Goal: Check status: Check status

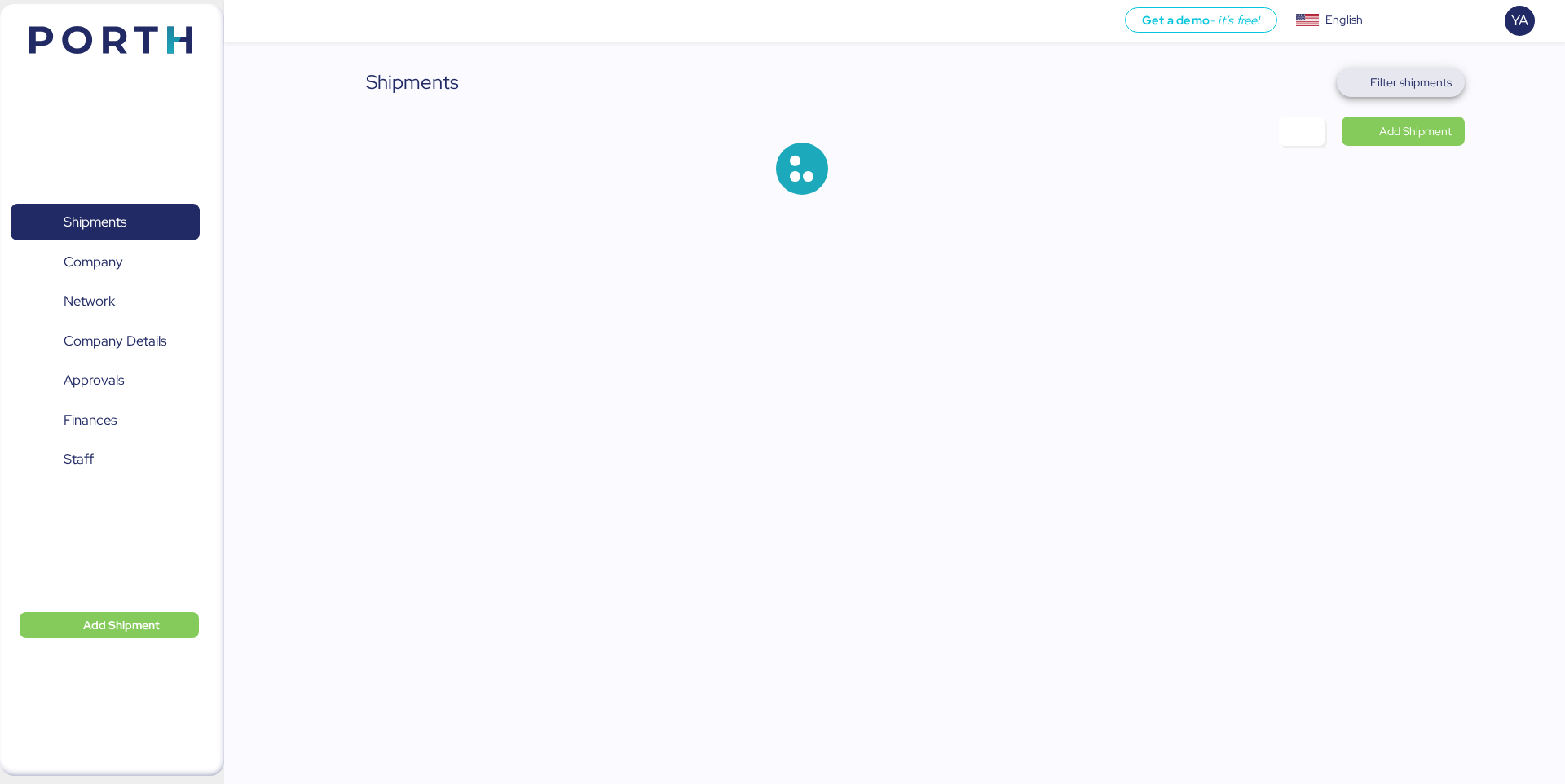
click at [1409, 74] on span "Filter shipments" at bounding box center [1411, 83] width 82 height 20
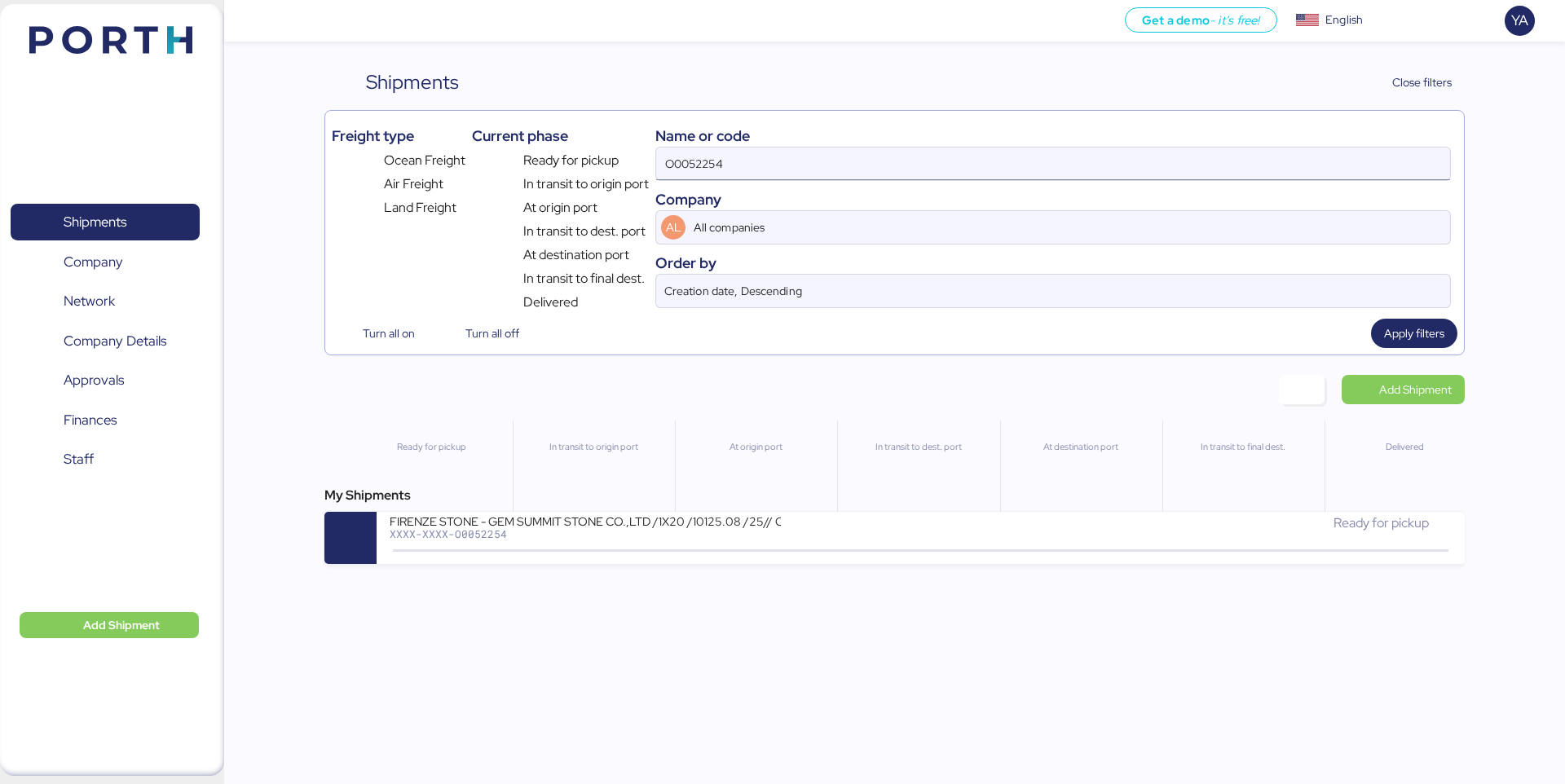
click at [1218, 155] on input "O0052254" at bounding box center [1053, 163] width 794 height 33
paste input "106"
type input "O0052106"
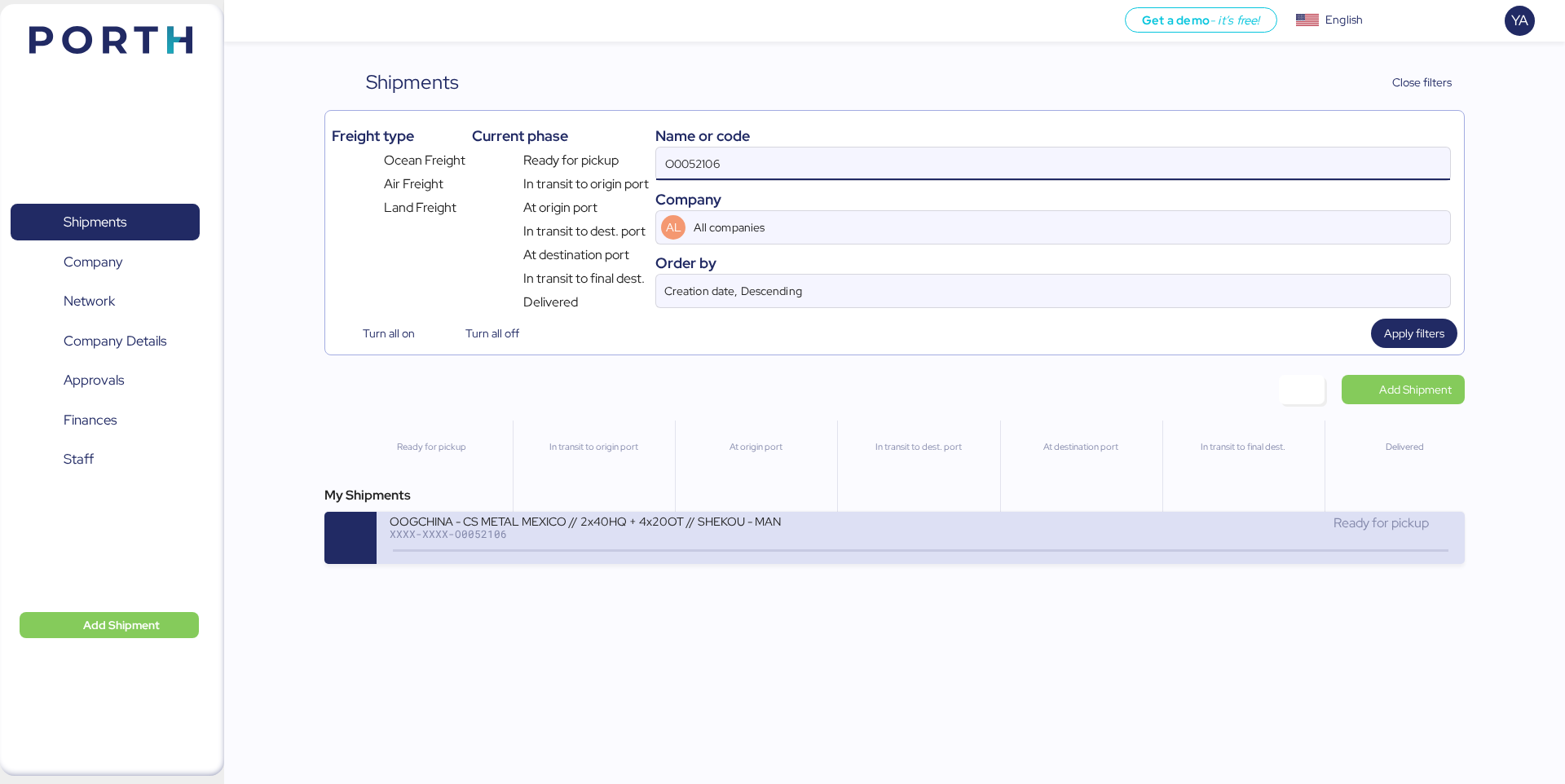
click at [816, 515] on div "OOGCHINA - CS METAL MEXICO // 2x40HQ + 4x20OT // SHEKOU - MANZANILLO // HBL: OO…" at bounding box center [654, 530] width 531 height 35
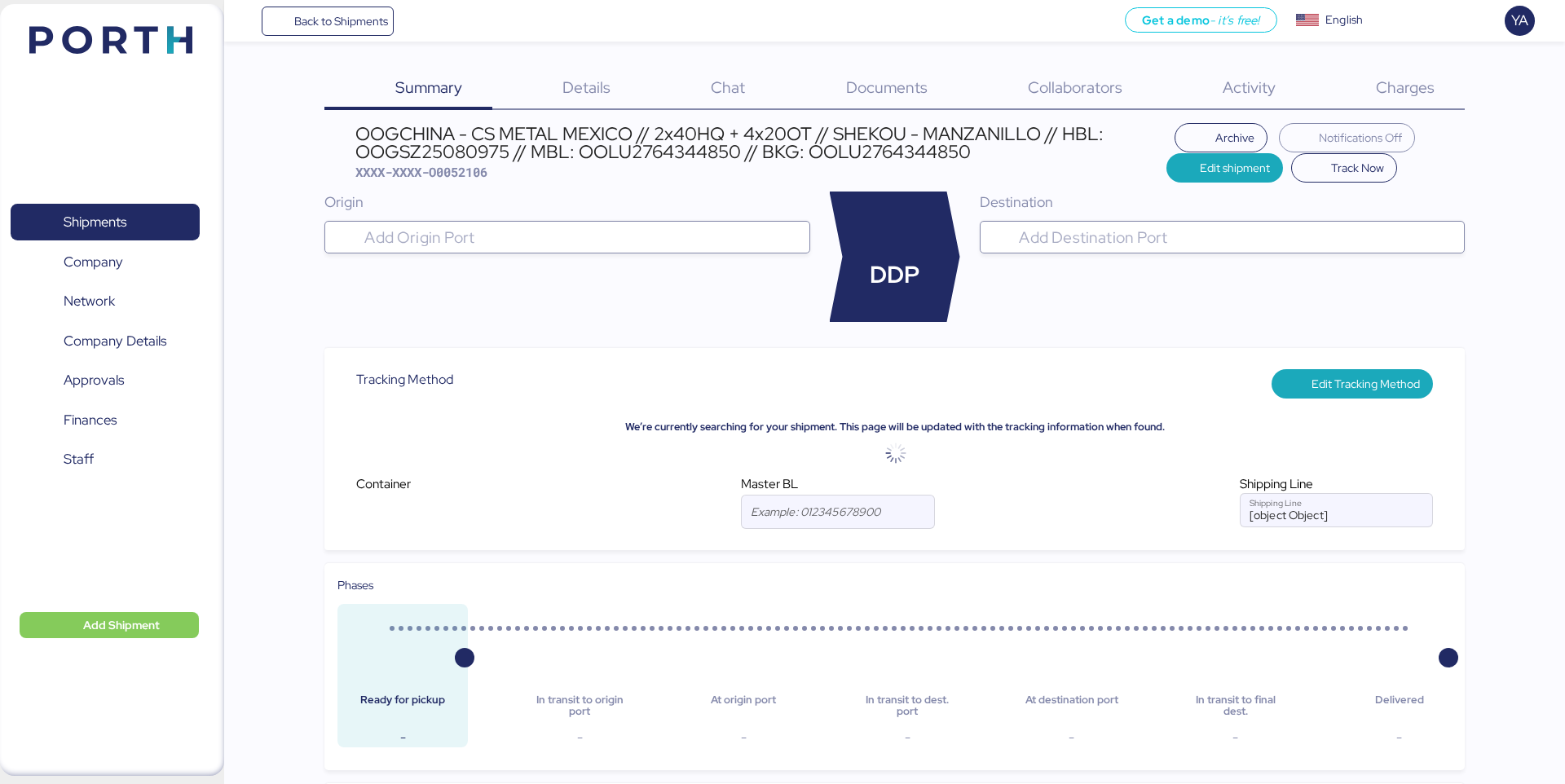
click at [617, 89] on div "Details 0" at bounding box center [566, 89] width 148 height 43
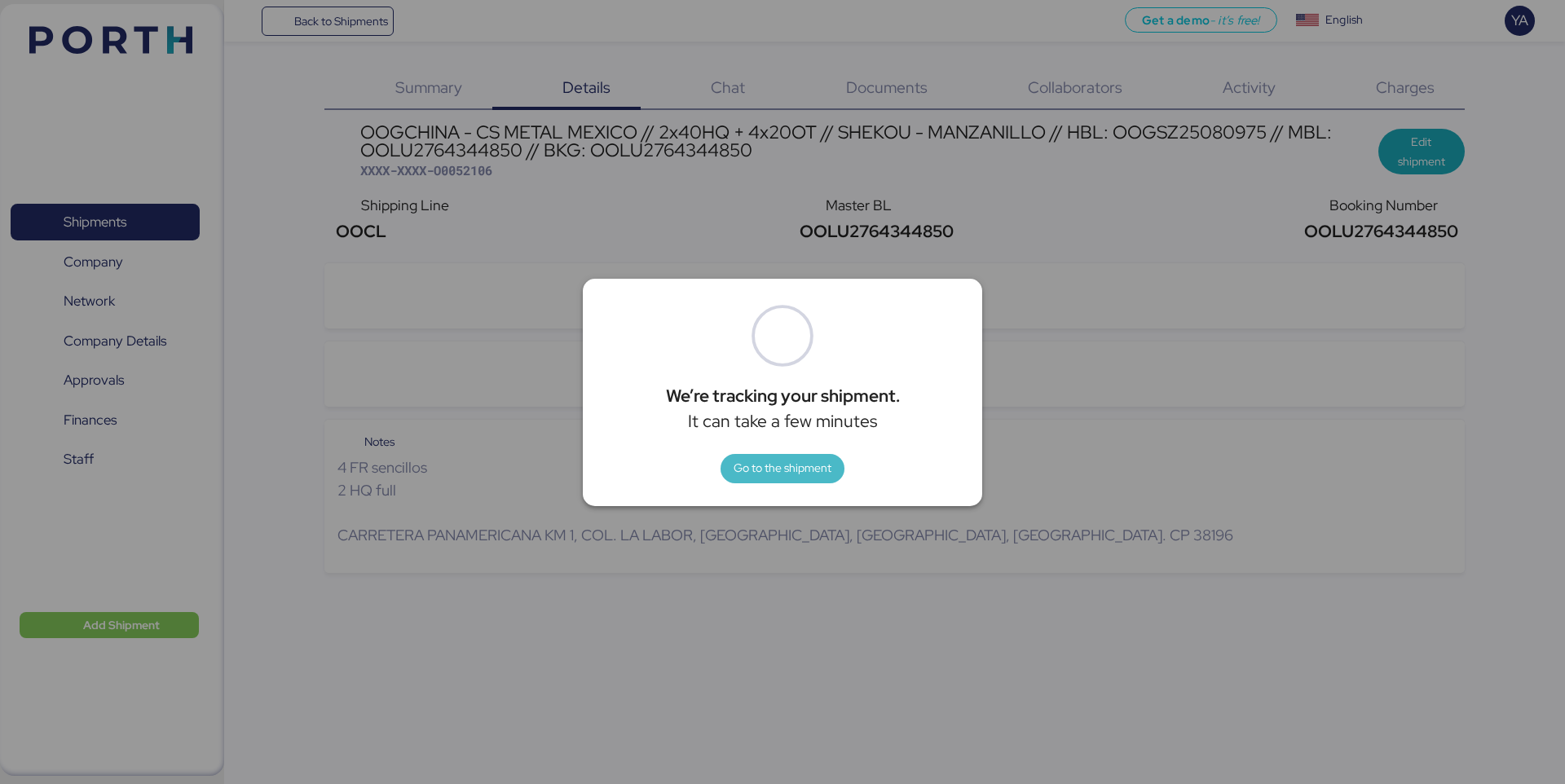
click at [806, 471] on span "Go to the shipment" at bounding box center [782, 468] width 98 height 20
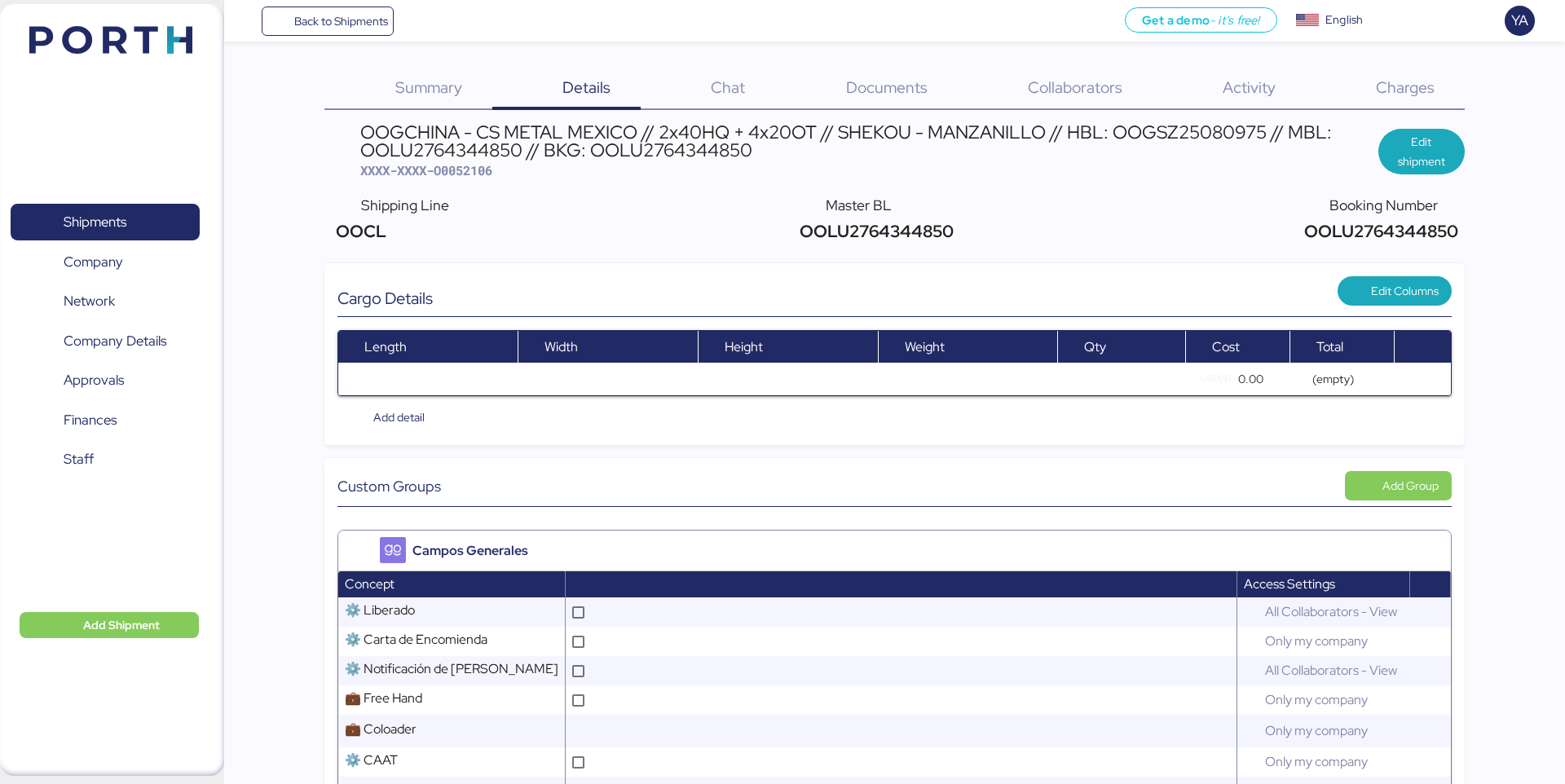
click at [1401, 103] on div "Charges 0" at bounding box center [1385, 89] width 159 height 43
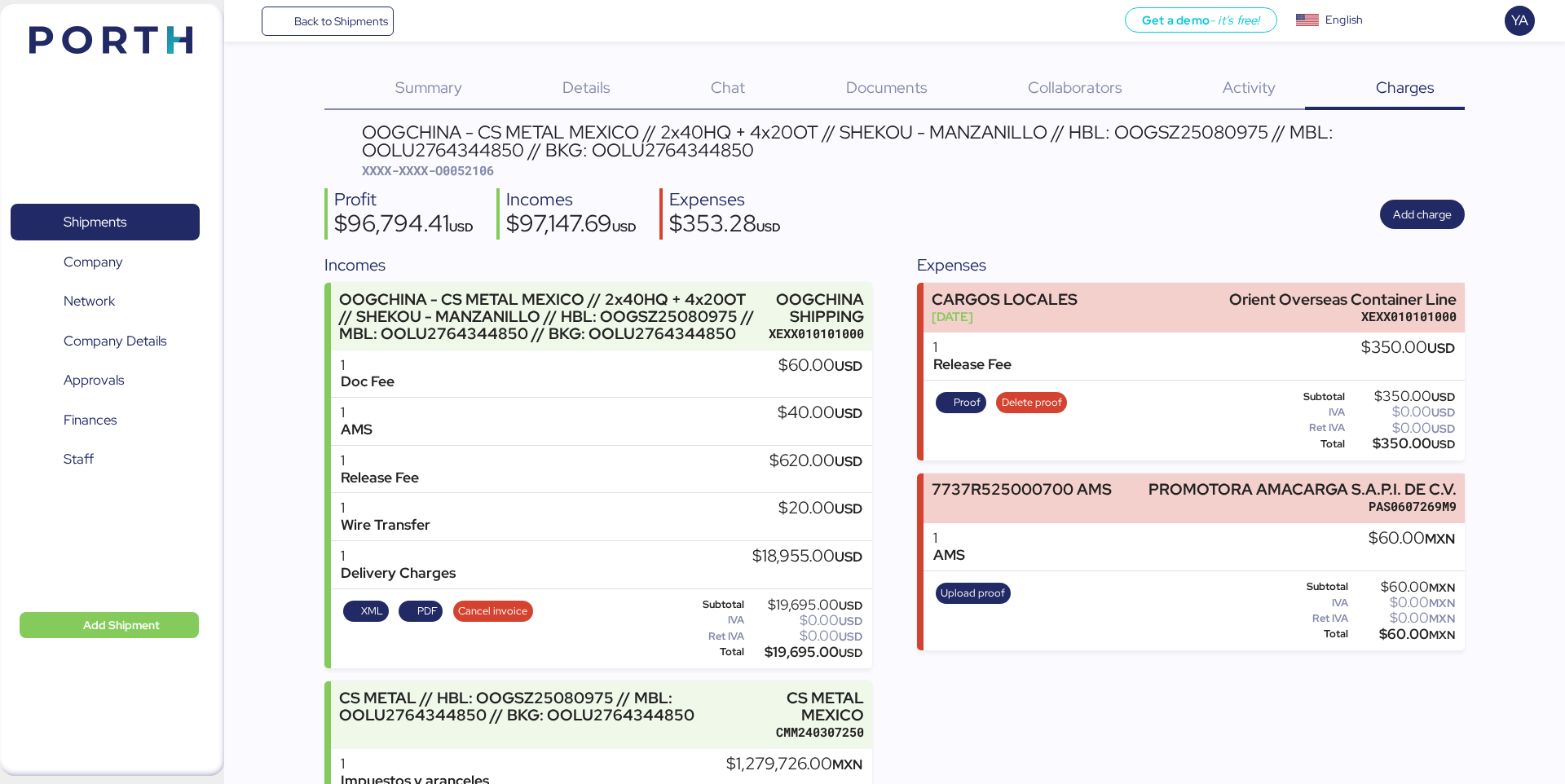
click at [571, 64] on div "Summary 0 Details 0 Chat 0 Documents 0 Collaborators 0 Activity 0 Charges 0 OOG…" at bounding box center [782, 486] width 1565 height 971
click at [571, 79] on span "Details" at bounding box center [586, 87] width 48 height 21
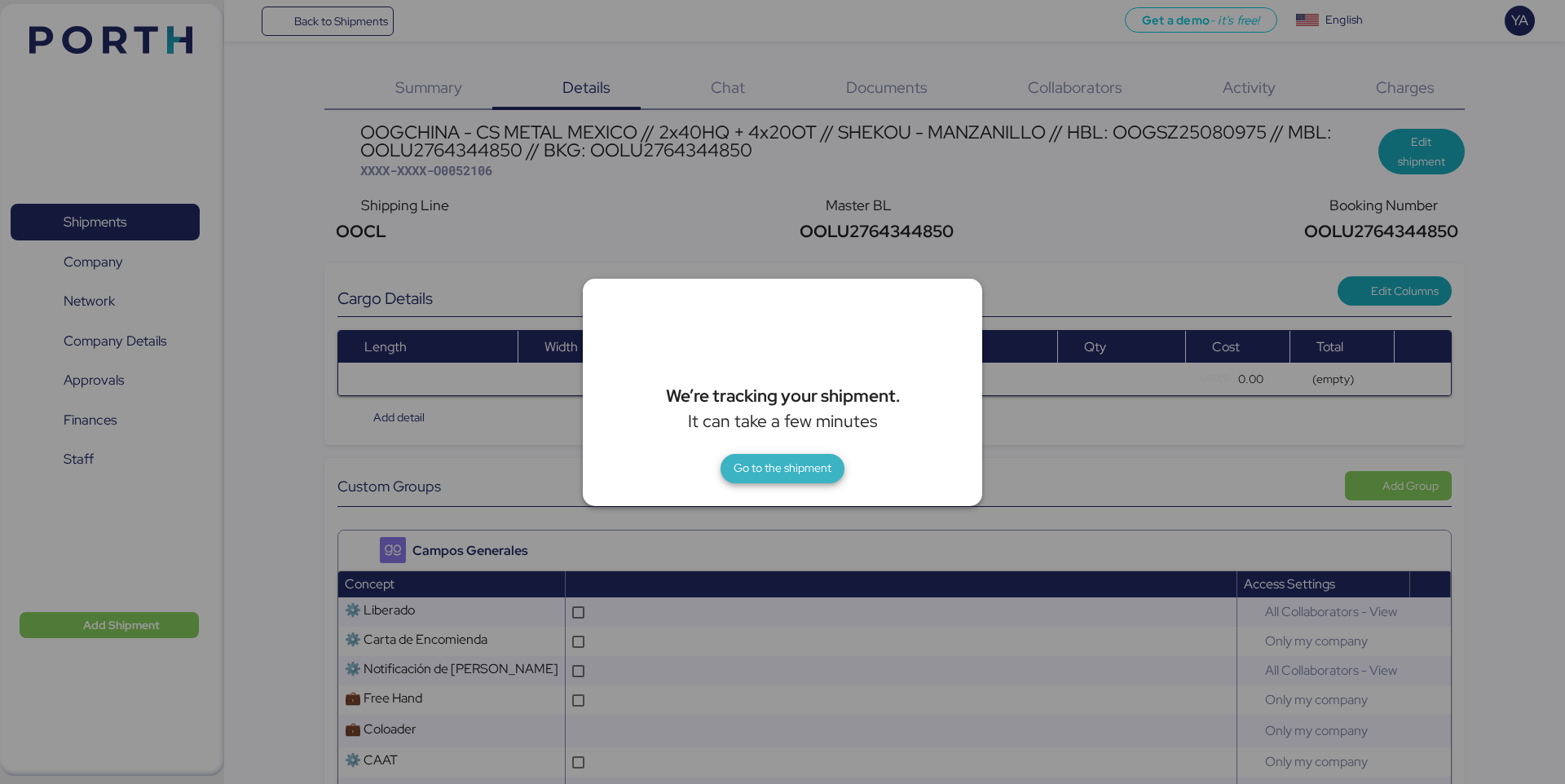
click at [773, 476] on span "Go to the shipment" at bounding box center [782, 468] width 98 height 20
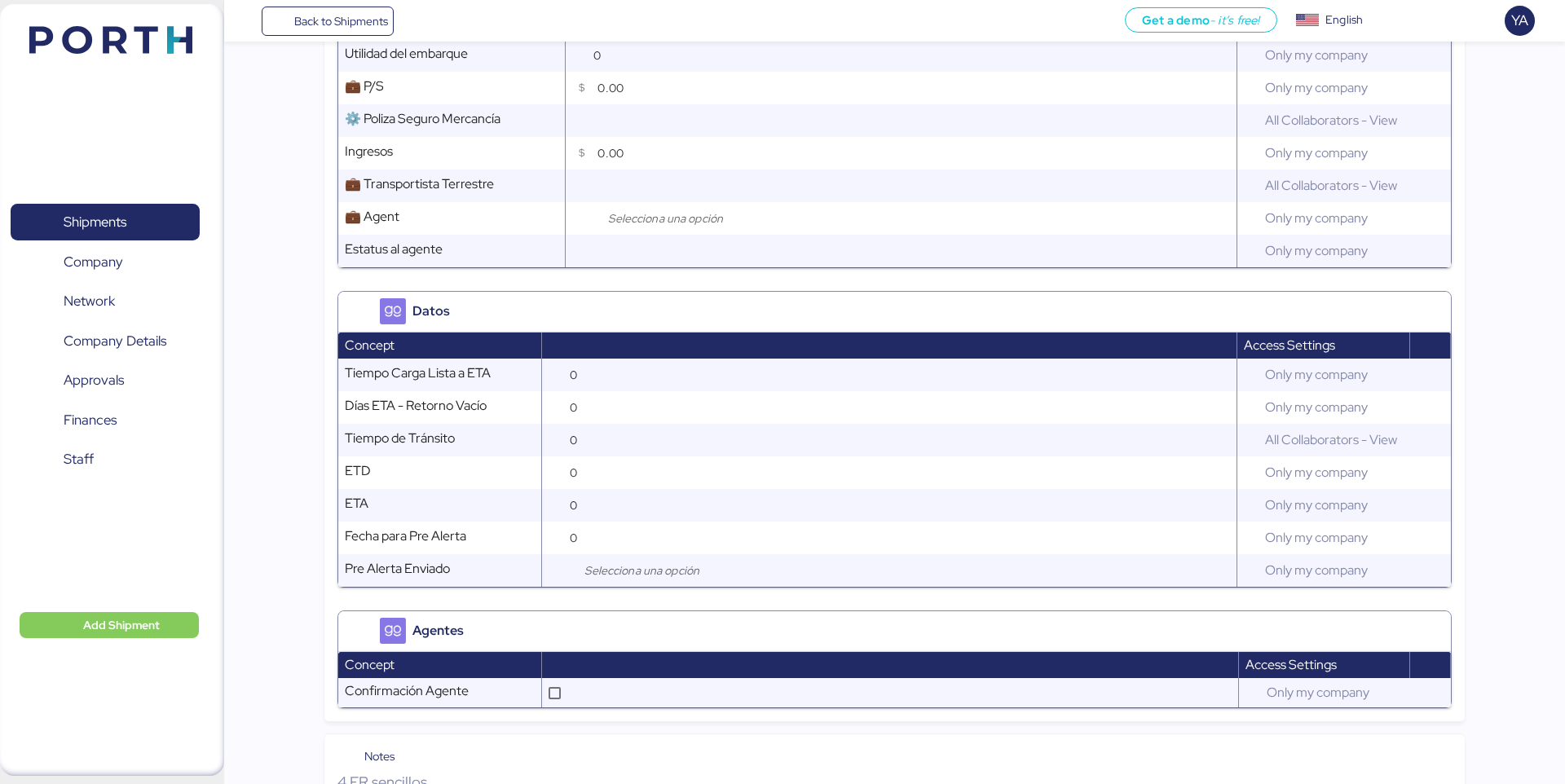
scroll to position [1364, 0]
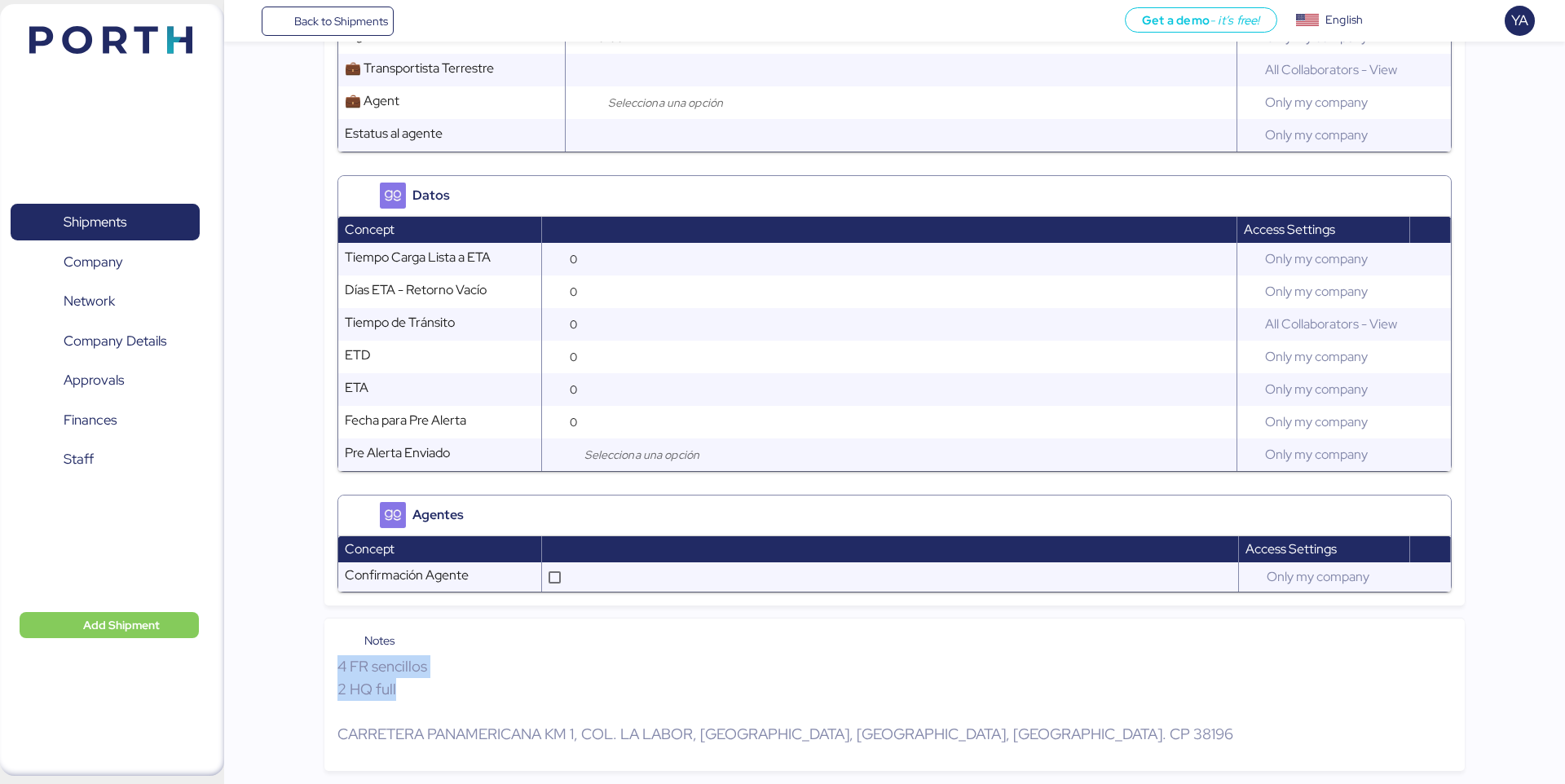
drag, startPoint x: 413, startPoint y: 694, endPoint x: 299, endPoint y: 653, distance: 121.1
copy p "4 FR sencillos 2 HQ full"
click at [878, 519] on div "Agentes" at bounding box center [894, 515] width 1112 height 41
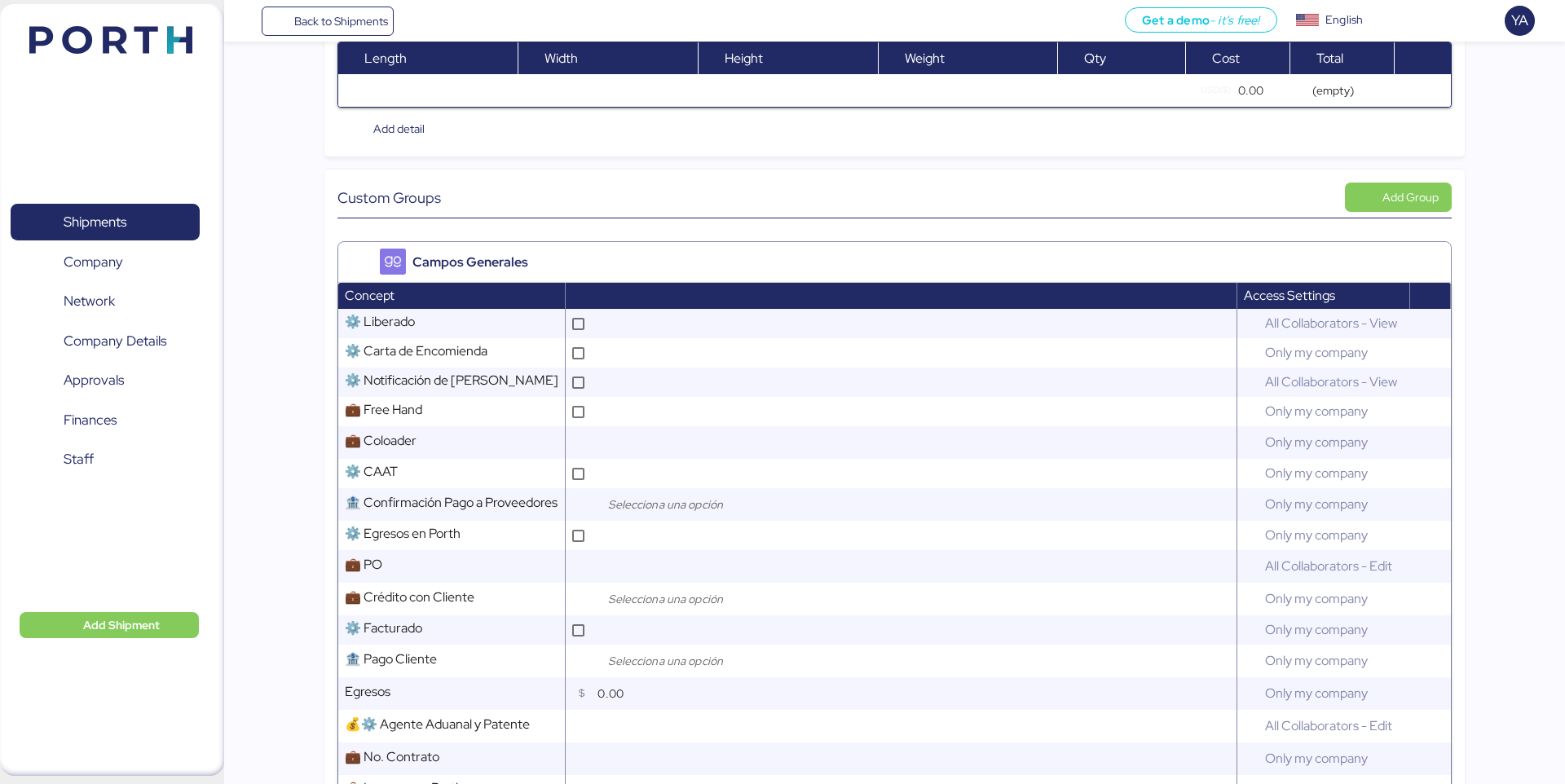
scroll to position [0, 0]
